Goal: Task Accomplishment & Management: Use online tool/utility

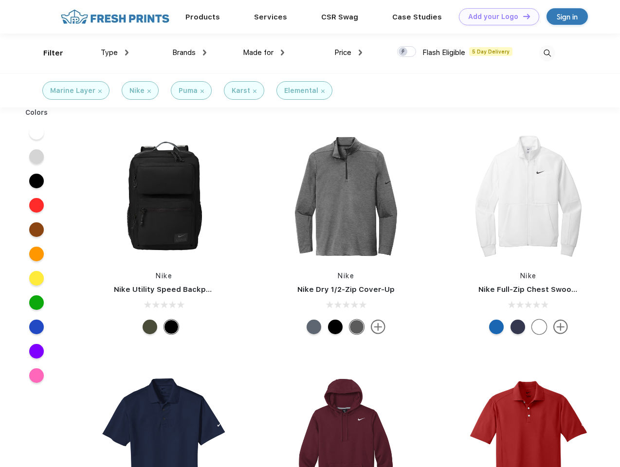
click at [496, 17] on link "Add your Logo Design Tool" at bounding box center [499, 16] width 80 height 17
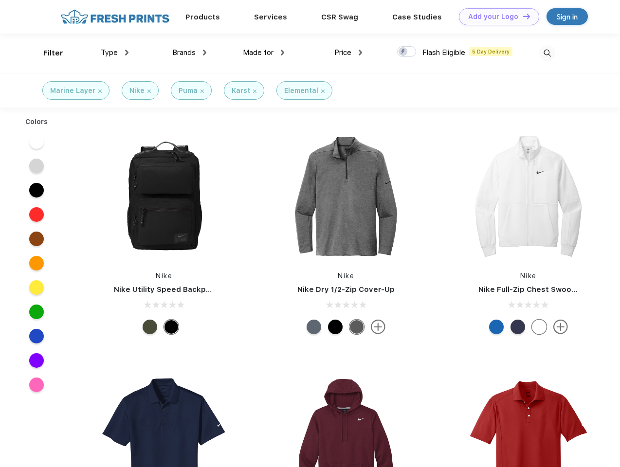
click at [0, 0] on div "Design Tool" at bounding box center [0, 0] width 0 height 0
click at [522, 16] on link "Add your Logo Design Tool" at bounding box center [499, 16] width 80 height 17
click at [47, 53] on div "Filter" at bounding box center [53, 53] width 20 height 11
click at [115, 53] on span "Type" at bounding box center [109, 52] width 17 height 9
click at [189, 53] on span "Brands" at bounding box center [183, 52] width 23 height 9
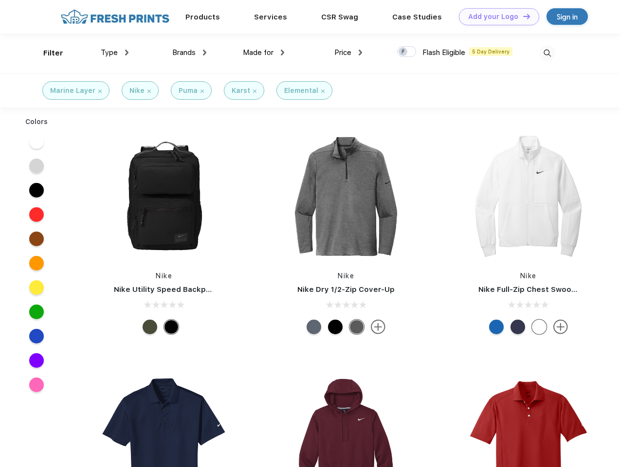
click at [264, 53] on span "Made for" at bounding box center [258, 52] width 31 height 9
click at [349, 53] on span "Price" at bounding box center [342, 52] width 17 height 9
click at [407, 52] on div at bounding box center [406, 51] width 19 height 11
click at [404, 52] on input "checkbox" at bounding box center [400, 49] width 6 height 6
click at [547, 53] on img at bounding box center [547, 53] width 16 height 16
